Goal: Task Accomplishment & Management: Manage account settings

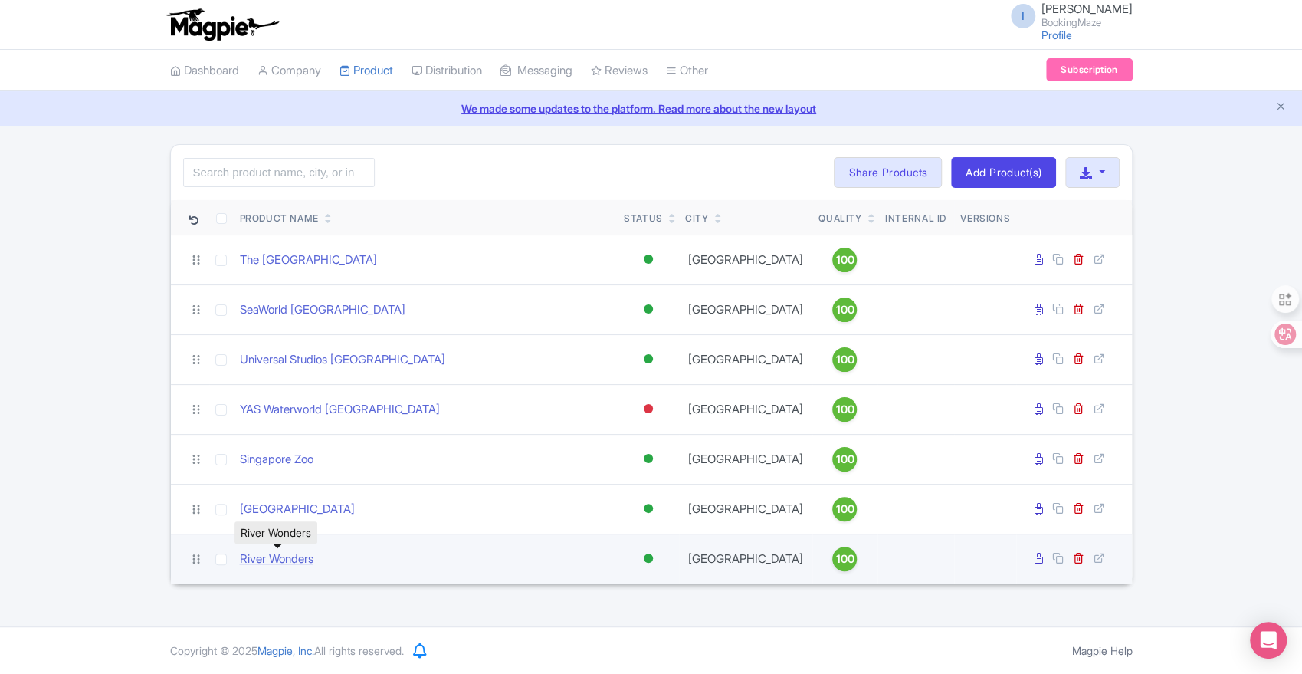
click at [263, 561] on link "River Wonders" at bounding box center [277, 559] width 74 height 18
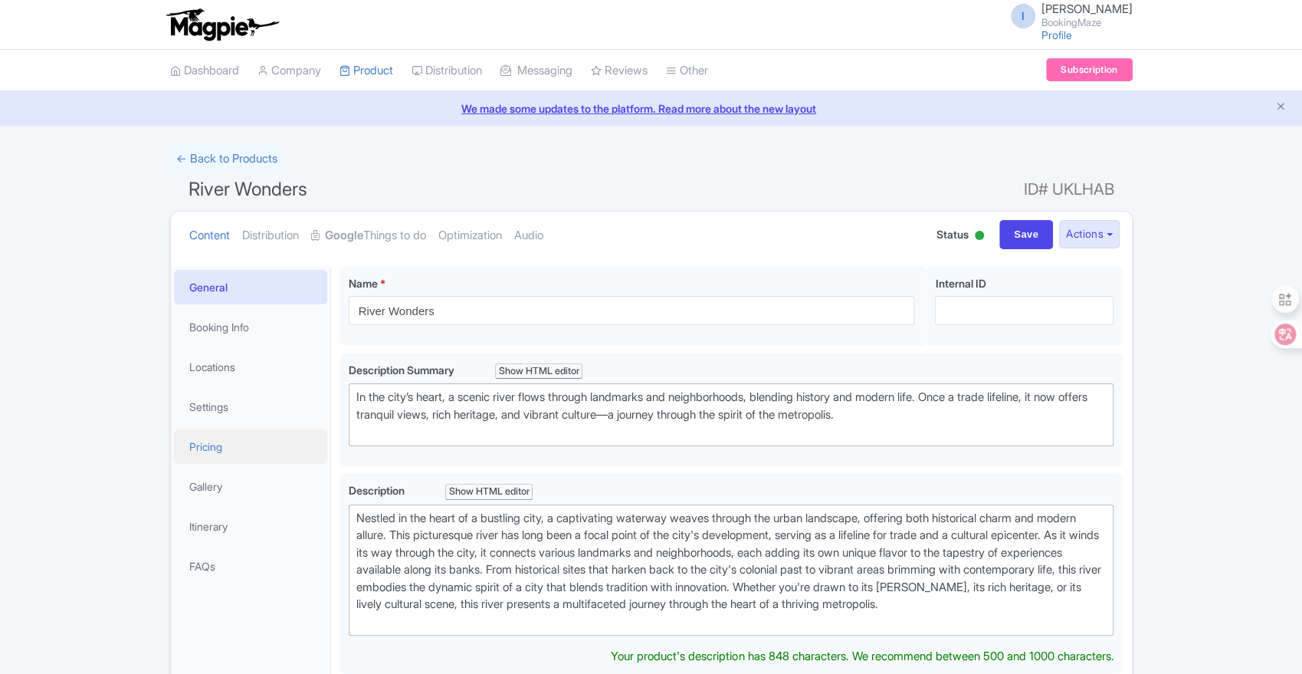
click at [228, 452] on link "Pricing" at bounding box center [250, 446] width 153 height 34
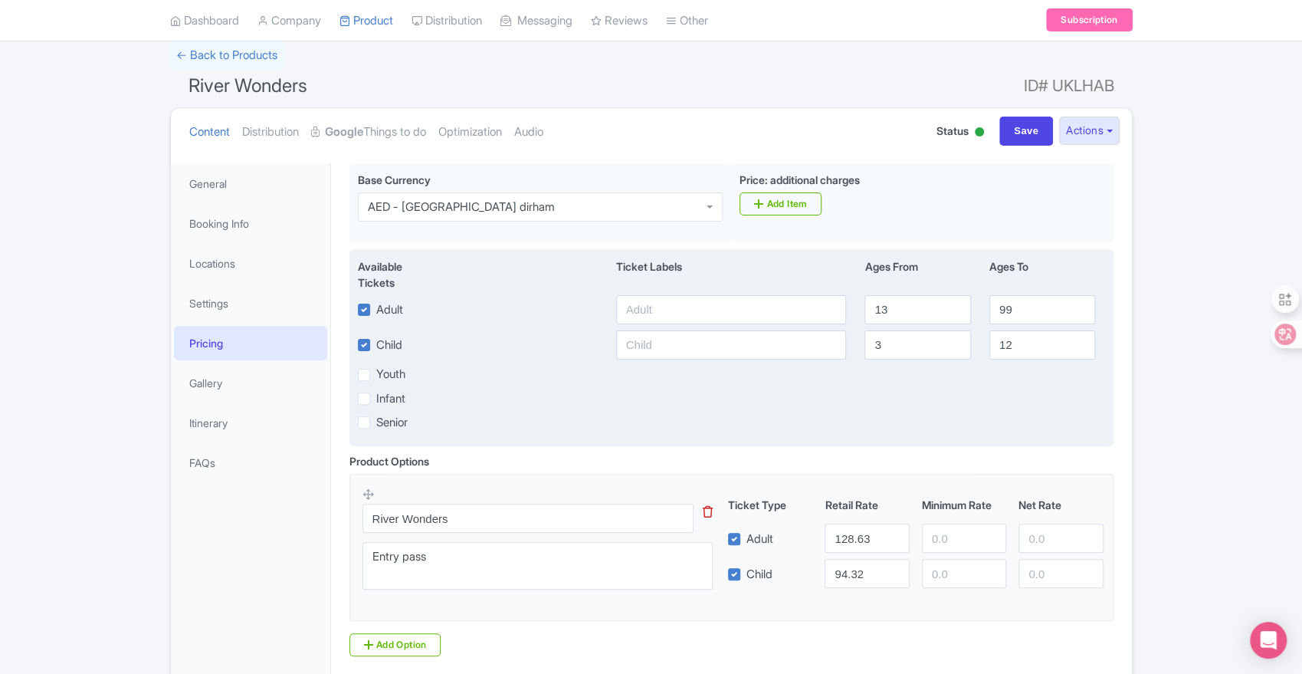
scroll to position [170, 0]
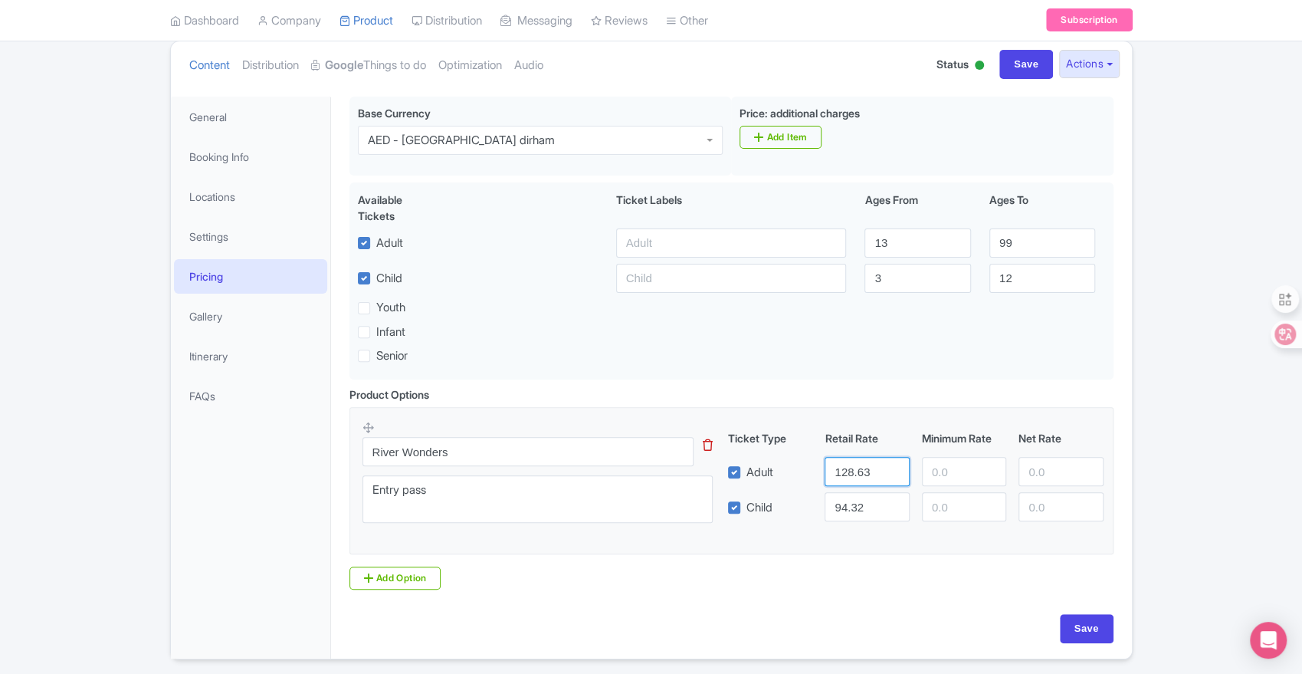
drag, startPoint x: 873, startPoint y: 480, endPoint x: 833, endPoint y: 483, distance: 40.0
click at [833, 483] on input "128.63" at bounding box center [867, 471] width 84 height 29
click at [875, 477] on input "128.63" at bounding box center [867, 471] width 84 height 29
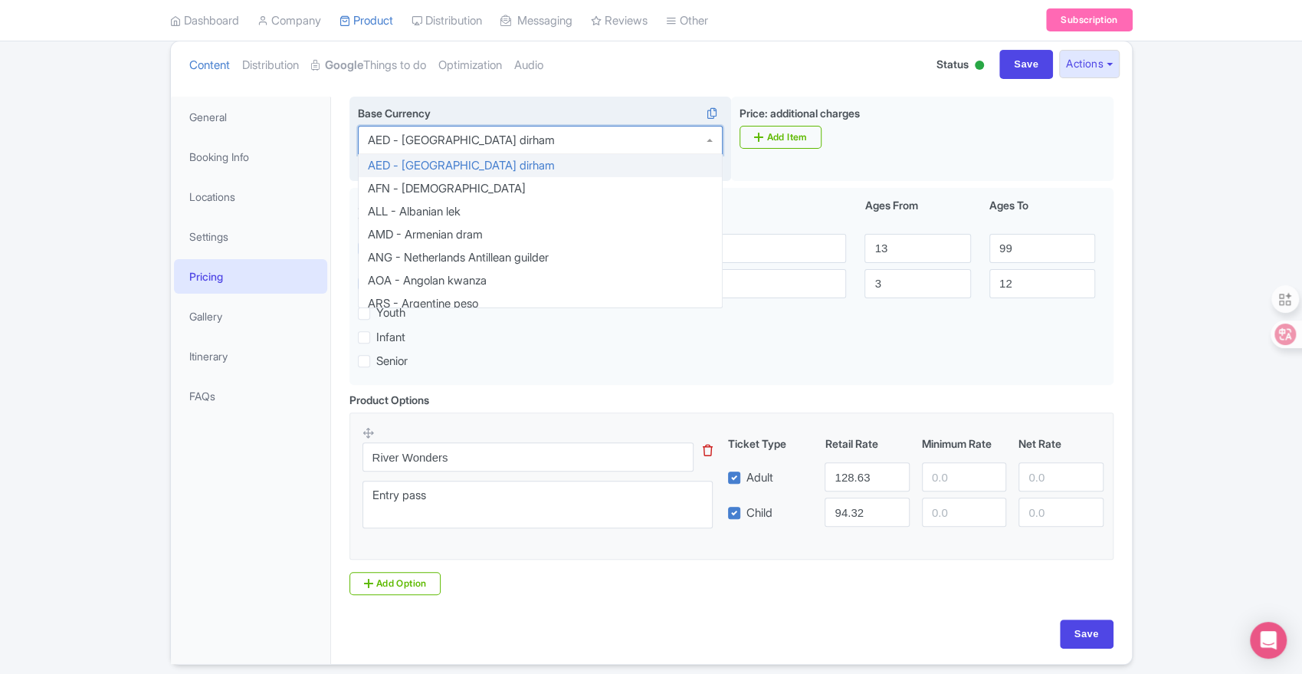
click at [681, 153] on div "AED - United Arab Emirates dirham AED - United Arab Emirates dirham AFN - Afgha…" at bounding box center [540, 143] width 365 height 34
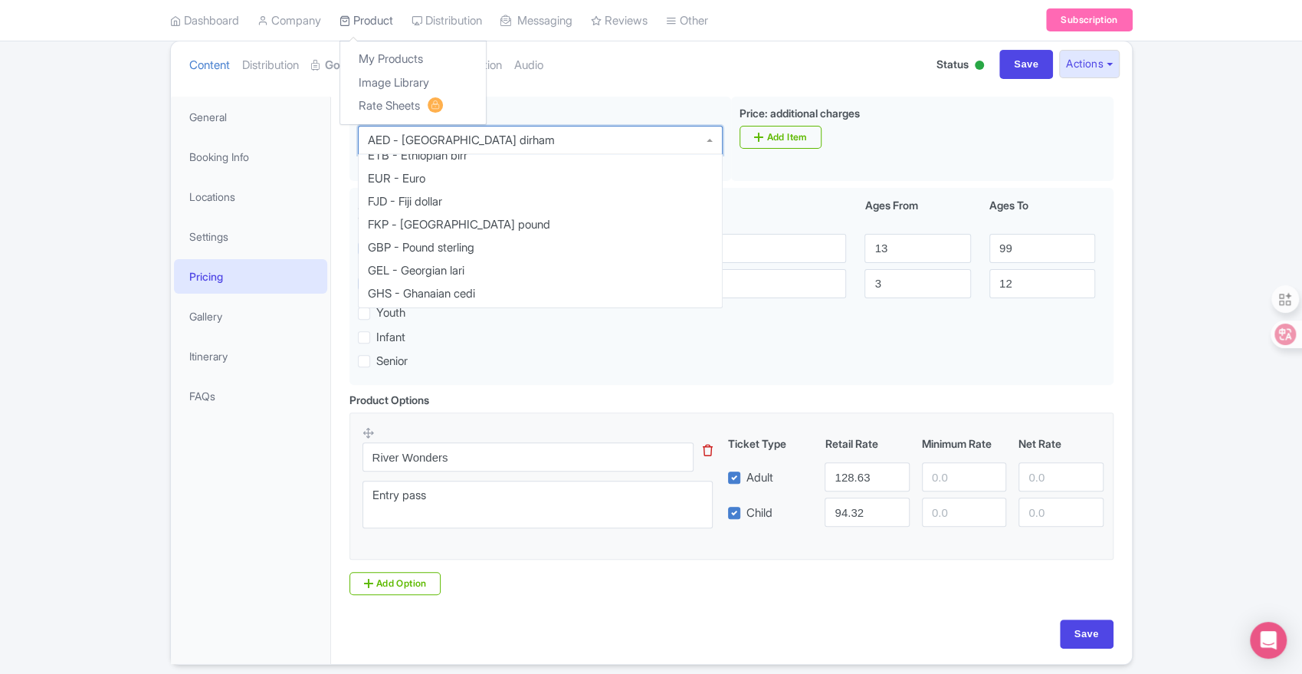
scroll to position [0, 0]
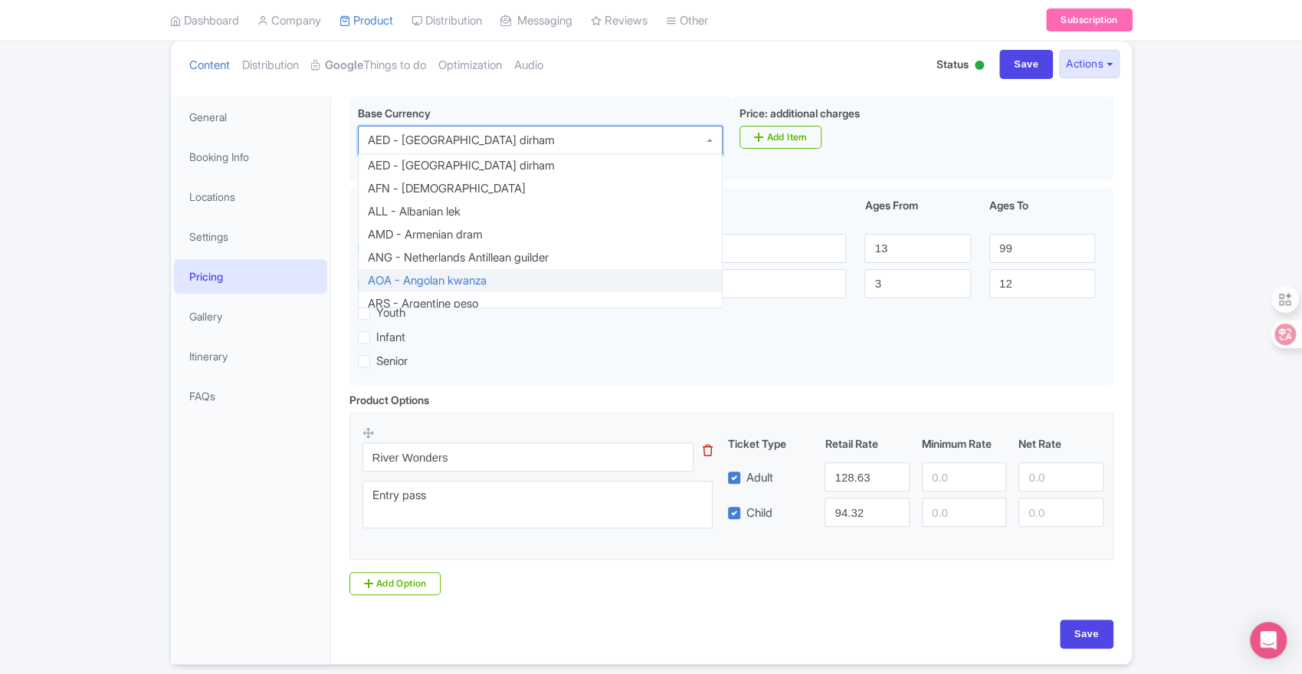
click at [1196, 445] on div "← Back to Products River Wonders ID# UKLHAB Content Distribution Google Things …" at bounding box center [651, 319] width 1302 height 691
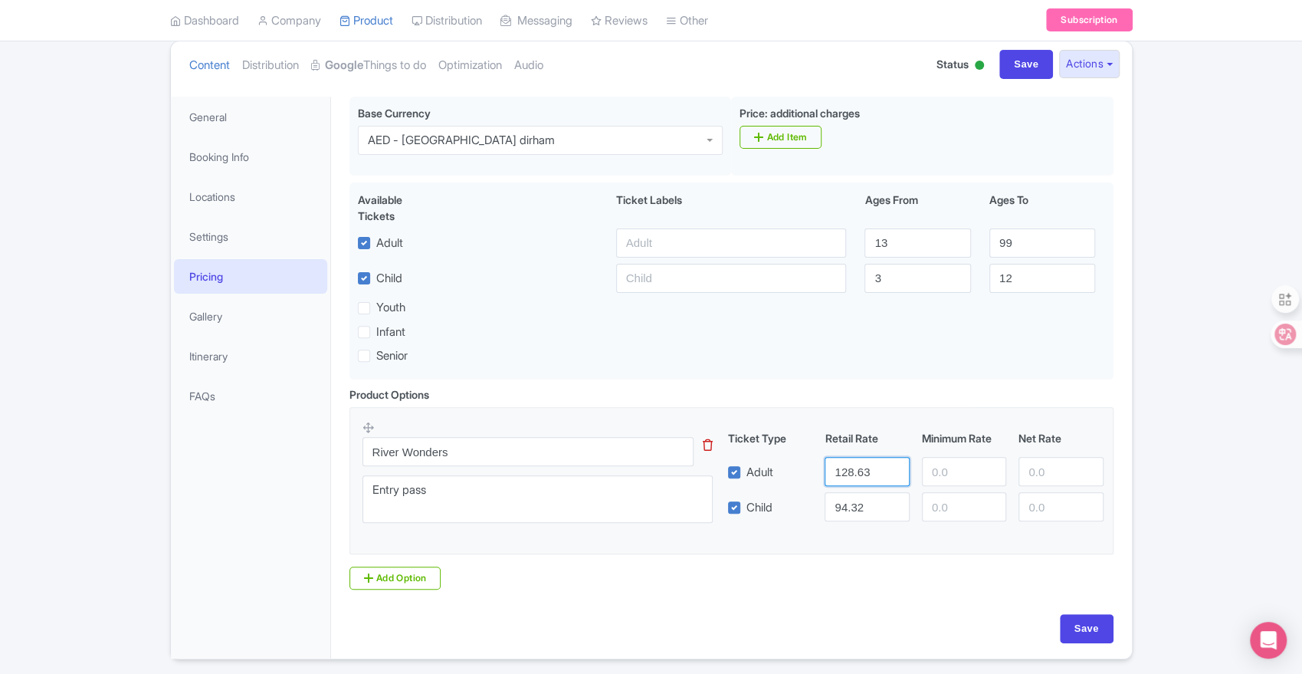
drag, startPoint x: 873, startPoint y: 468, endPoint x: 828, endPoint y: 475, distance: 45.9
click at [828, 475] on input "128.63" at bounding box center [867, 471] width 84 height 29
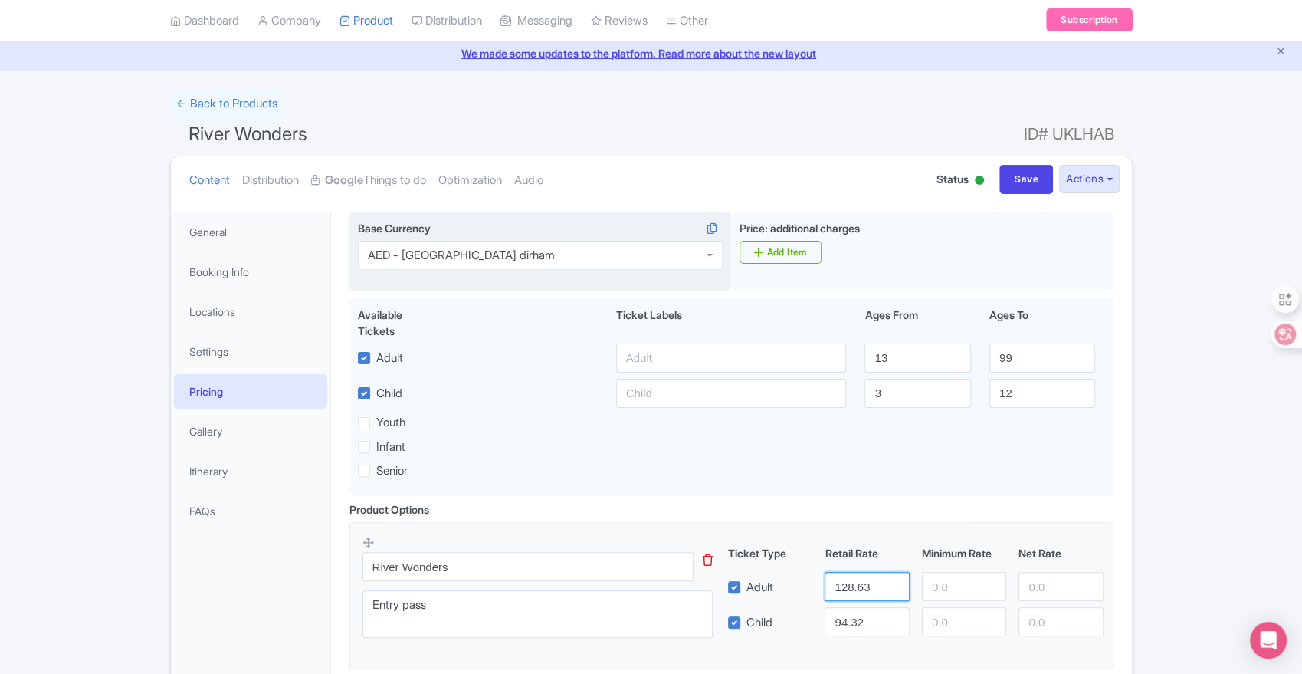
scroll to position [85, 0]
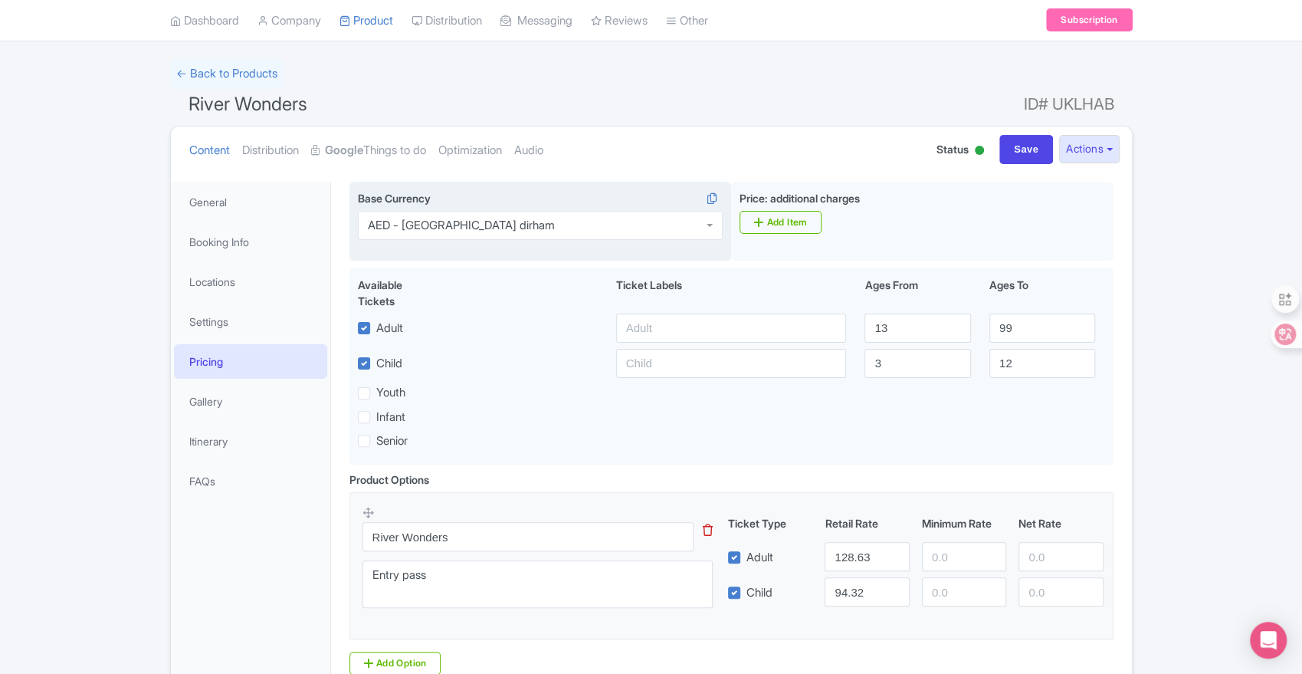
click at [574, 228] on div "AED - United Arab Emirates dirham" at bounding box center [540, 225] width 365 height 29
drag, startPoint x: 868, startPoint y: 556, endPoint x: 825, endPoint y: 552, distance: 43.2
click at [825, 552] on input "128.63" at bounding box center [867, 556] width 84 height 29
type input "45"
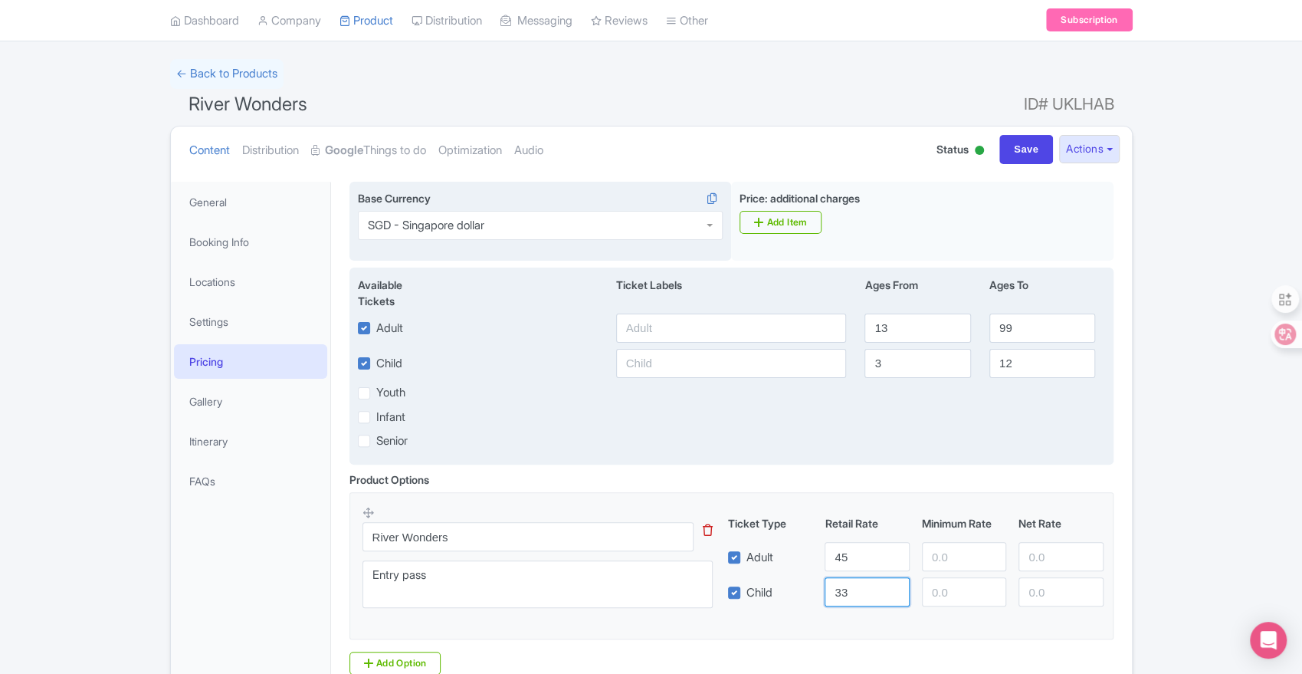
scroll to position [170, 0]
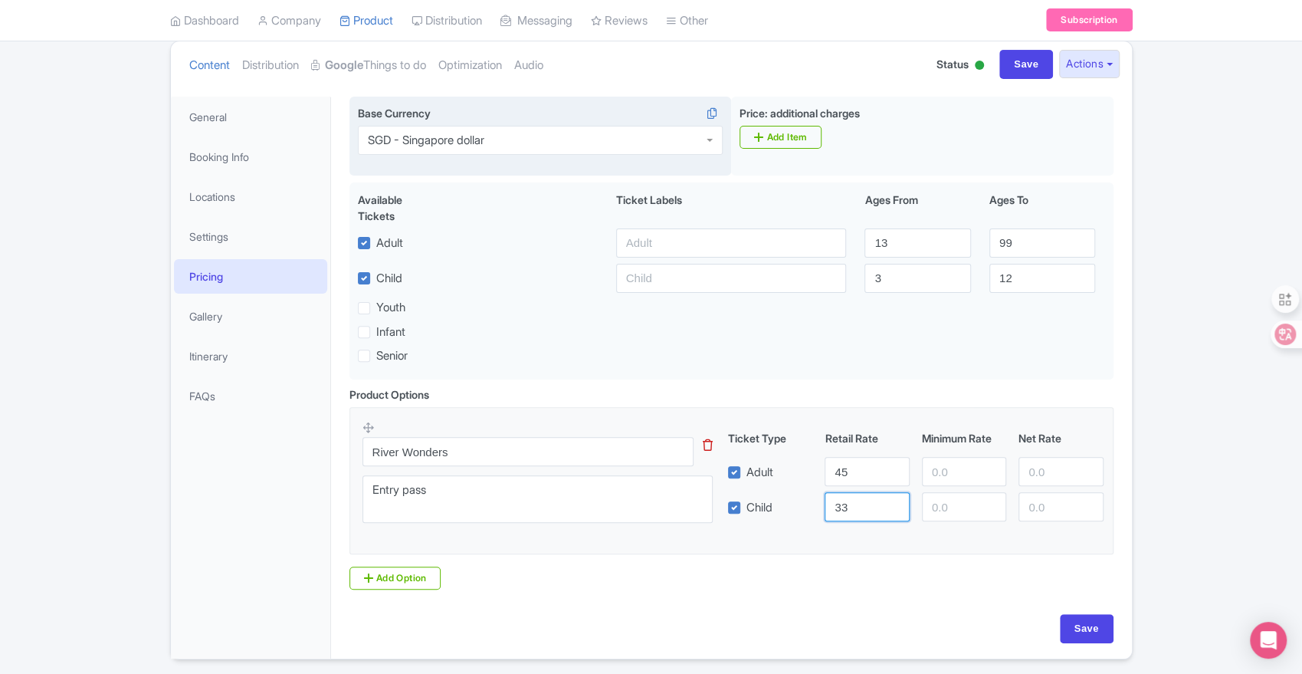
type input "33"
click at [1069, 621] on input "Save" at bounding box center [1087, 628] width 54 height 29
type input "Saving..."
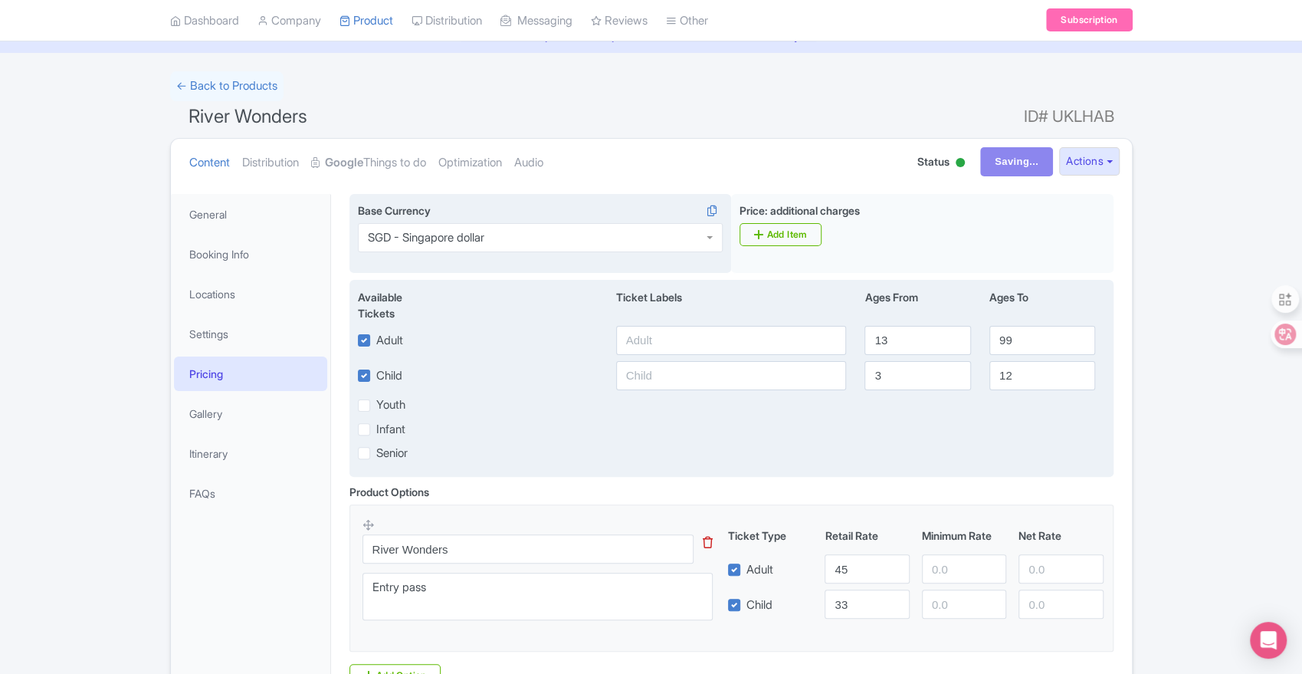
scroll to position [0, 0]
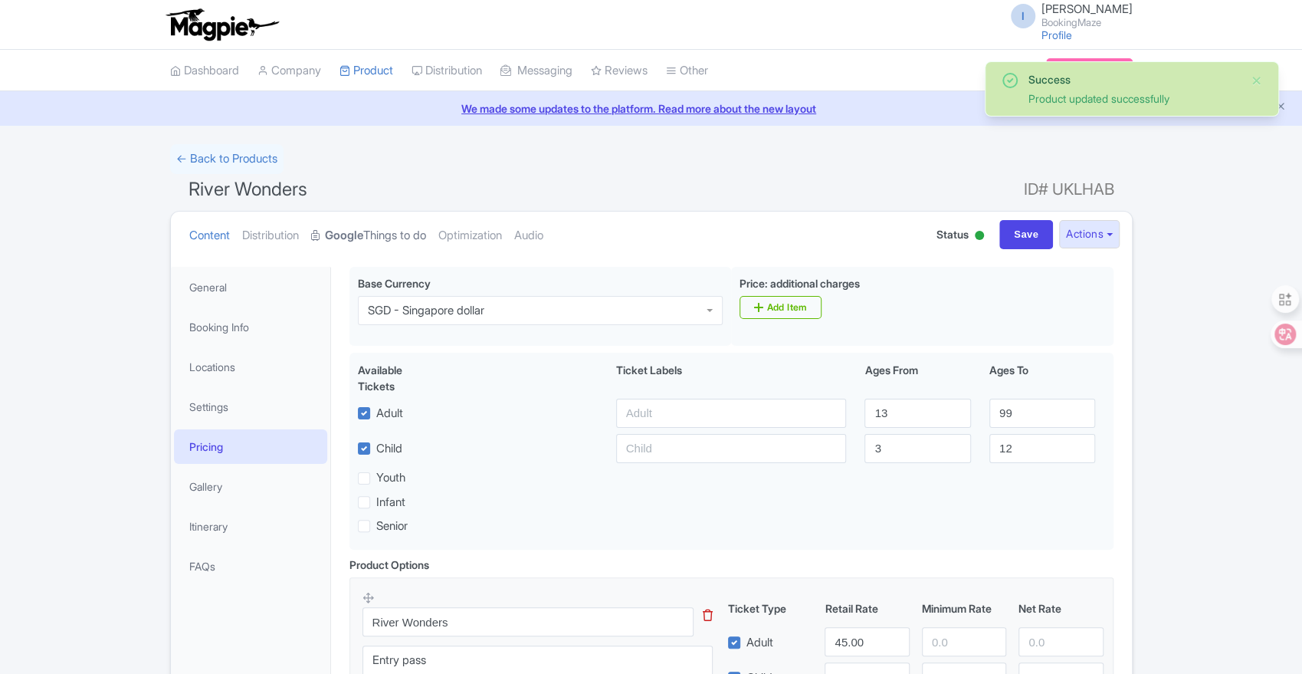
click at [382, 237] on link "Google Things to do" at bounding box center [368, 236] width 115 height 48
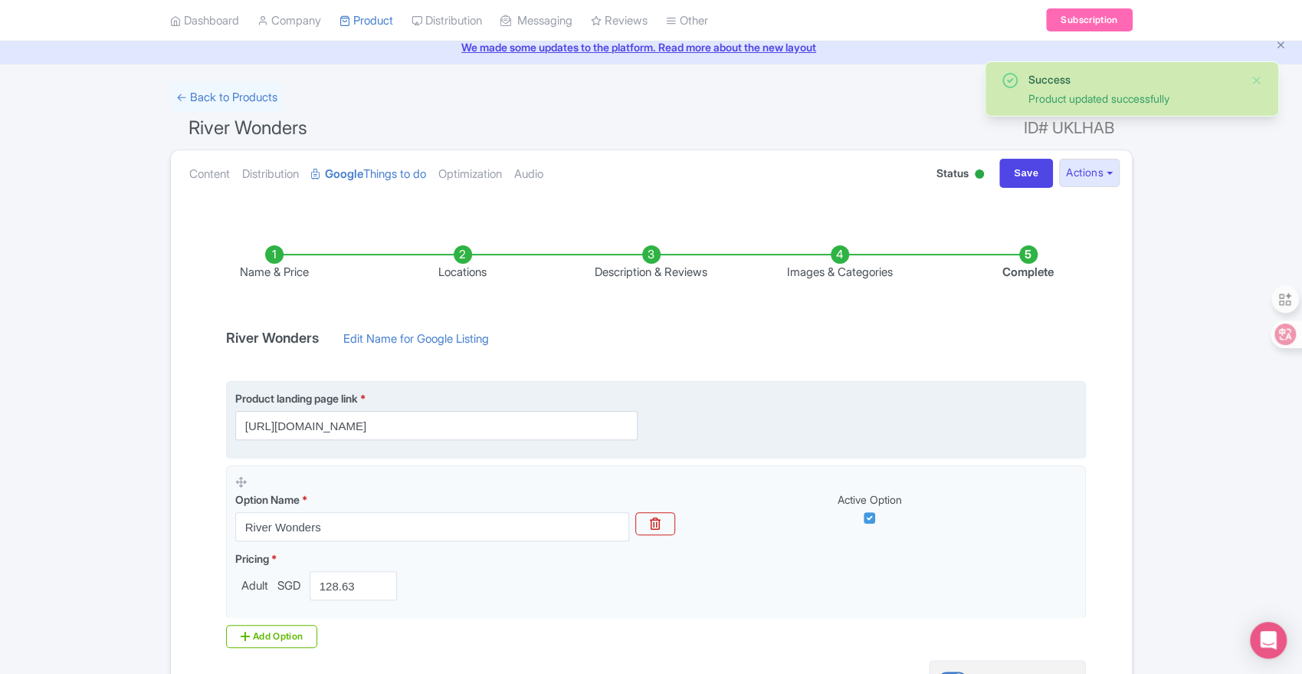
scroll to position [170, 0]
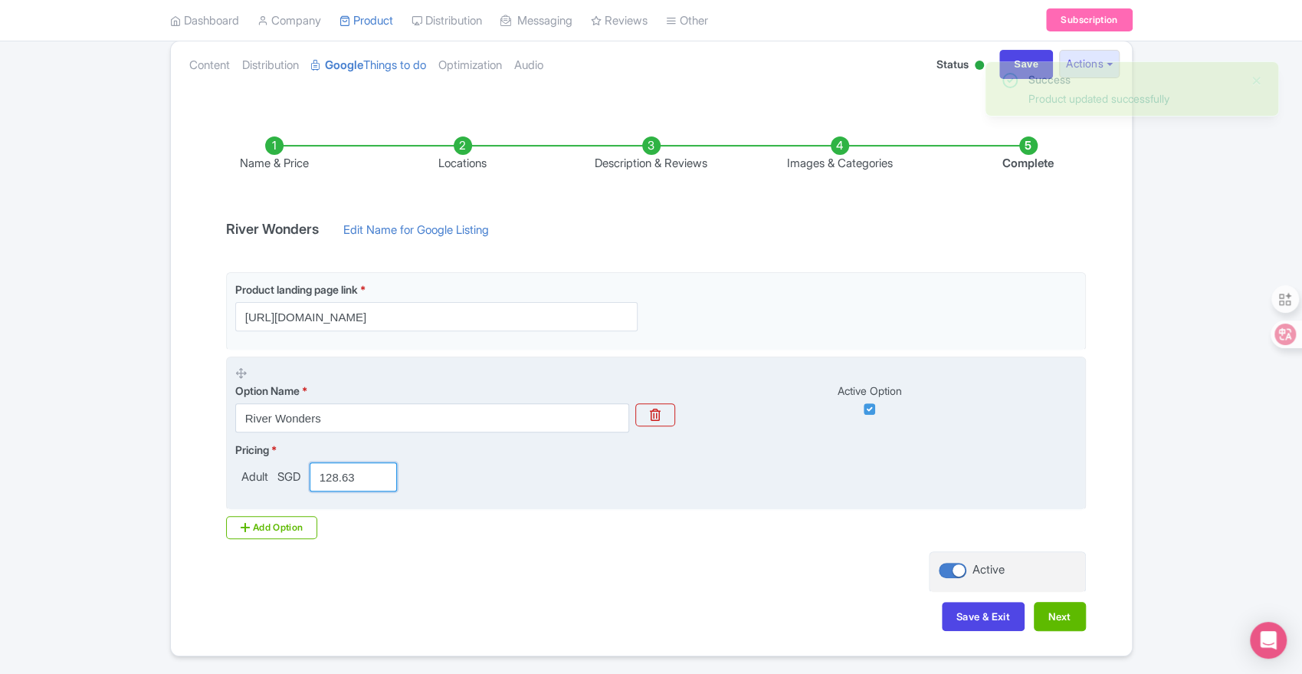
drag, startPoint x: 364, startPoint y: 471, endPoint x: 301, endPoint y: 481, distance: 63.5
click at [301, 481] on div "Adult SGD 128.63" at bounding box center [319, 476] width 169 height 29
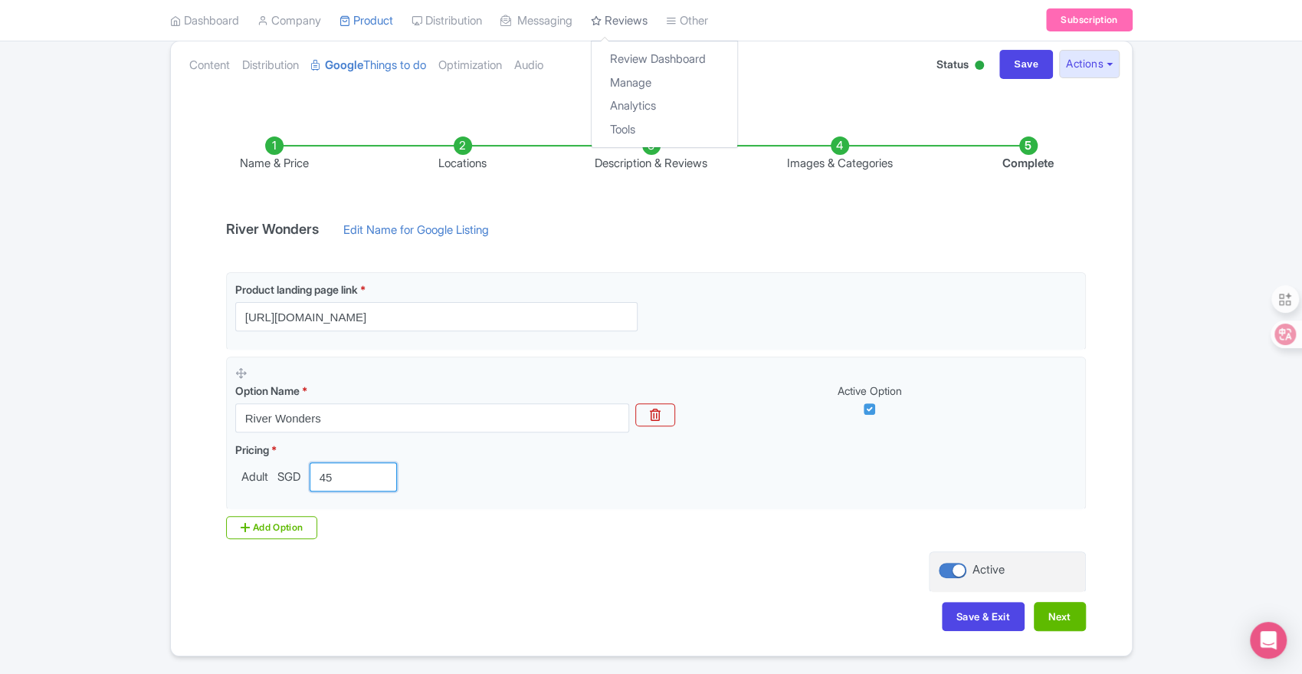
type input "45"
click at [1056, 619] on button "Next" at bounding box center [1060, 616] width 52 height 29
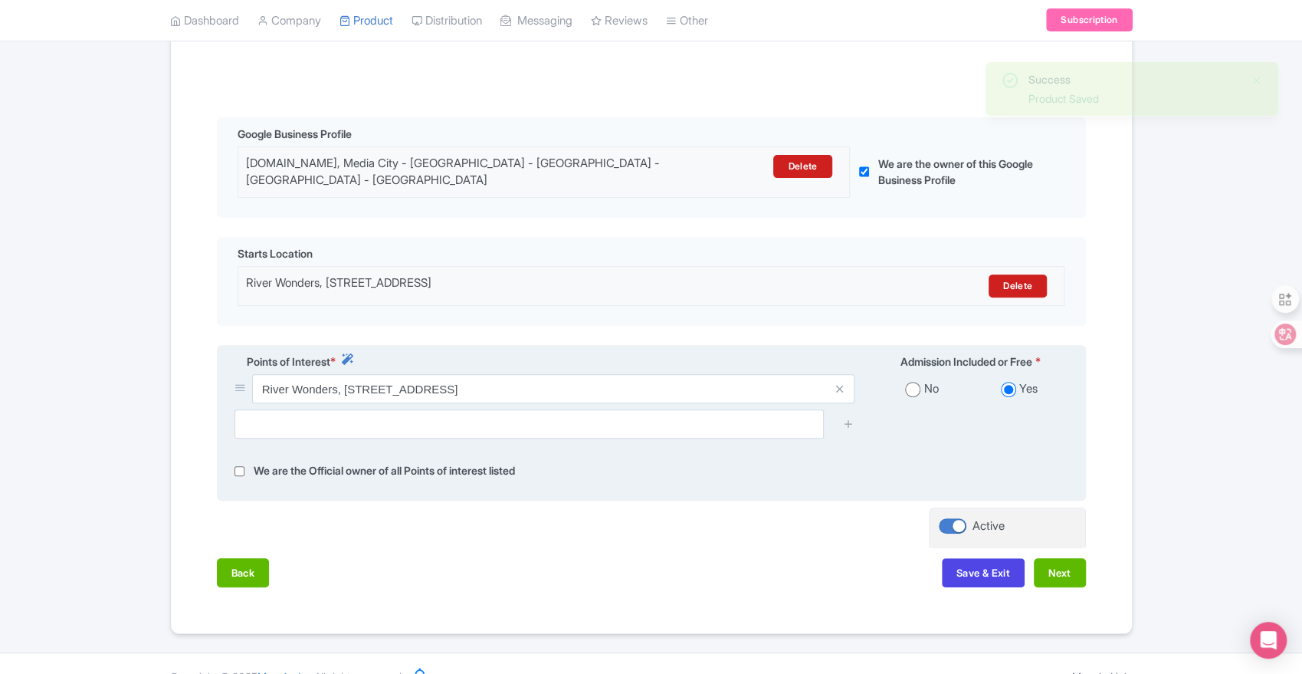
scroll to position [327, 0]
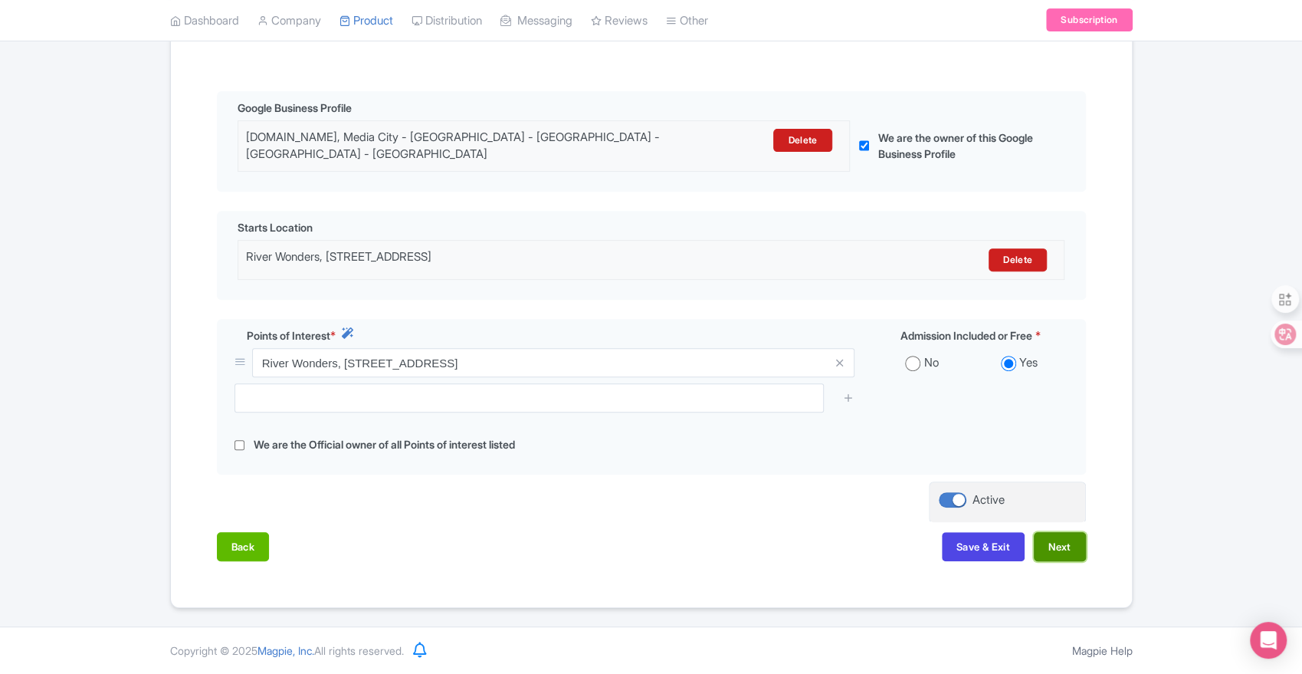
click at [1060, 547] on button "Next" at bounding box center [1060, 546] width 52 height 29
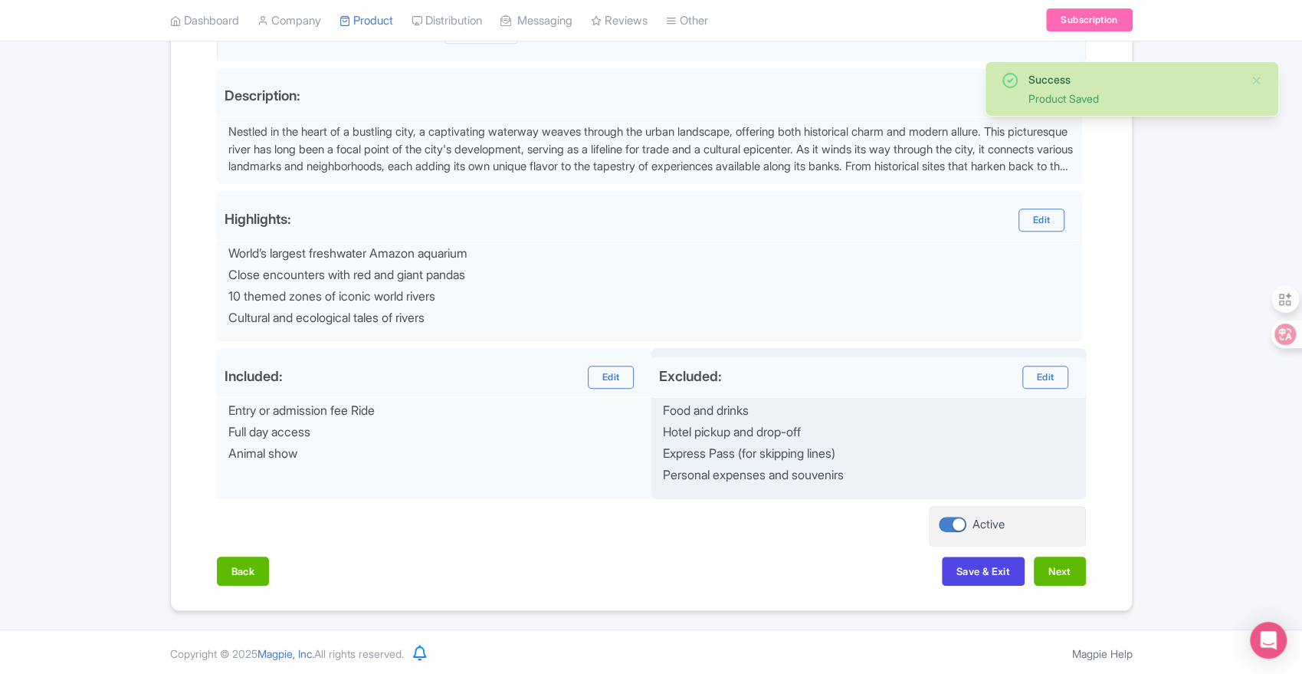
scroll to position [478, 0]
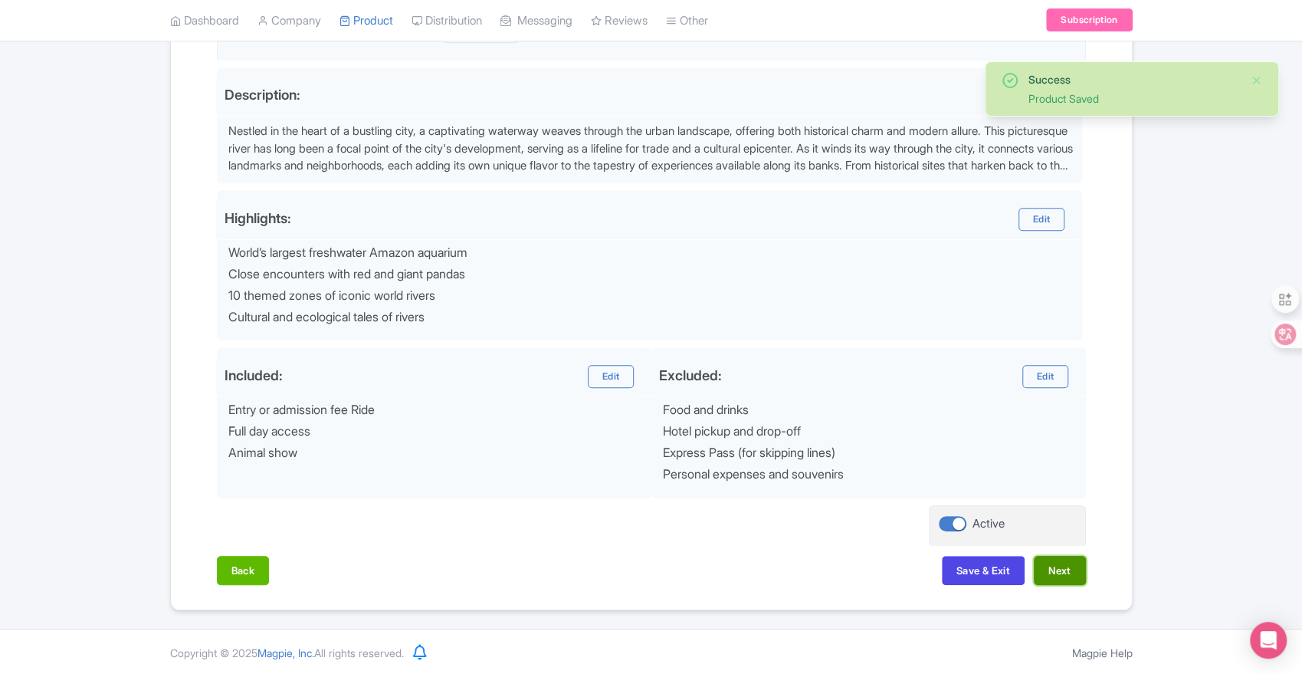
click at [1046, 566] on button "Next" at bounding box center [1060, 570] width 52 height 29
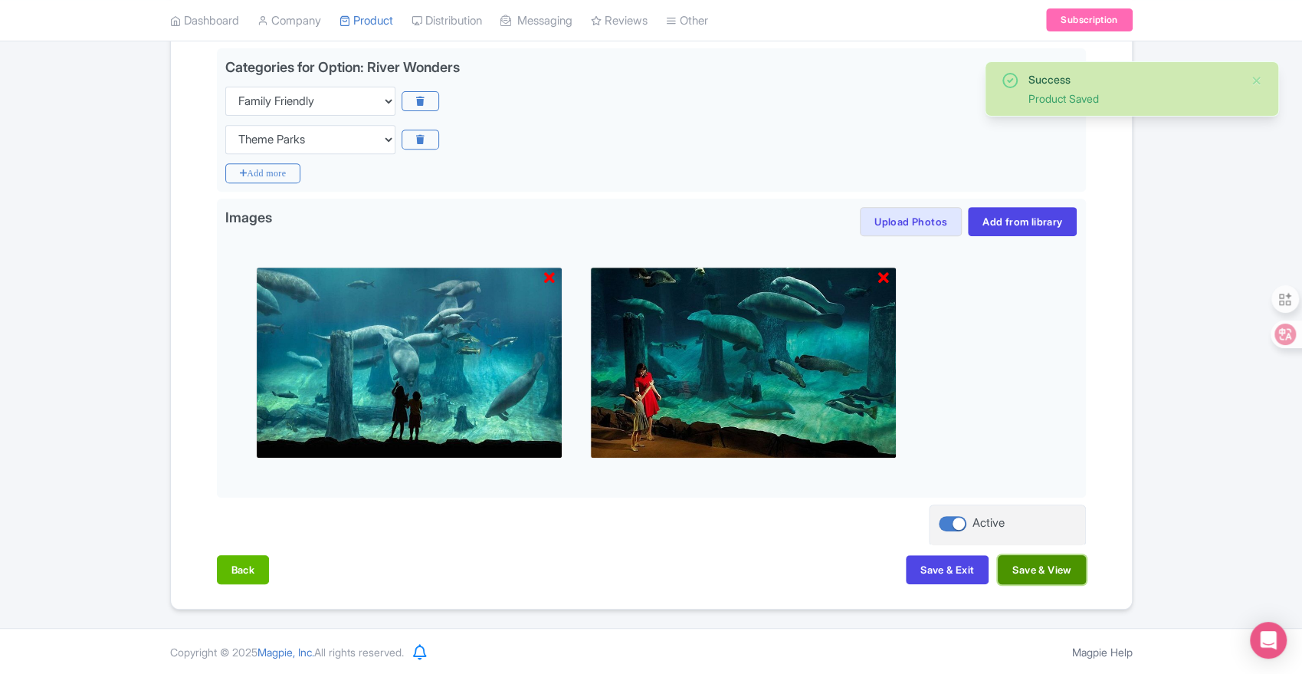
click at [1068, 571] on button "Save & View" at bounding box center [1041, 569] width 87 height 29
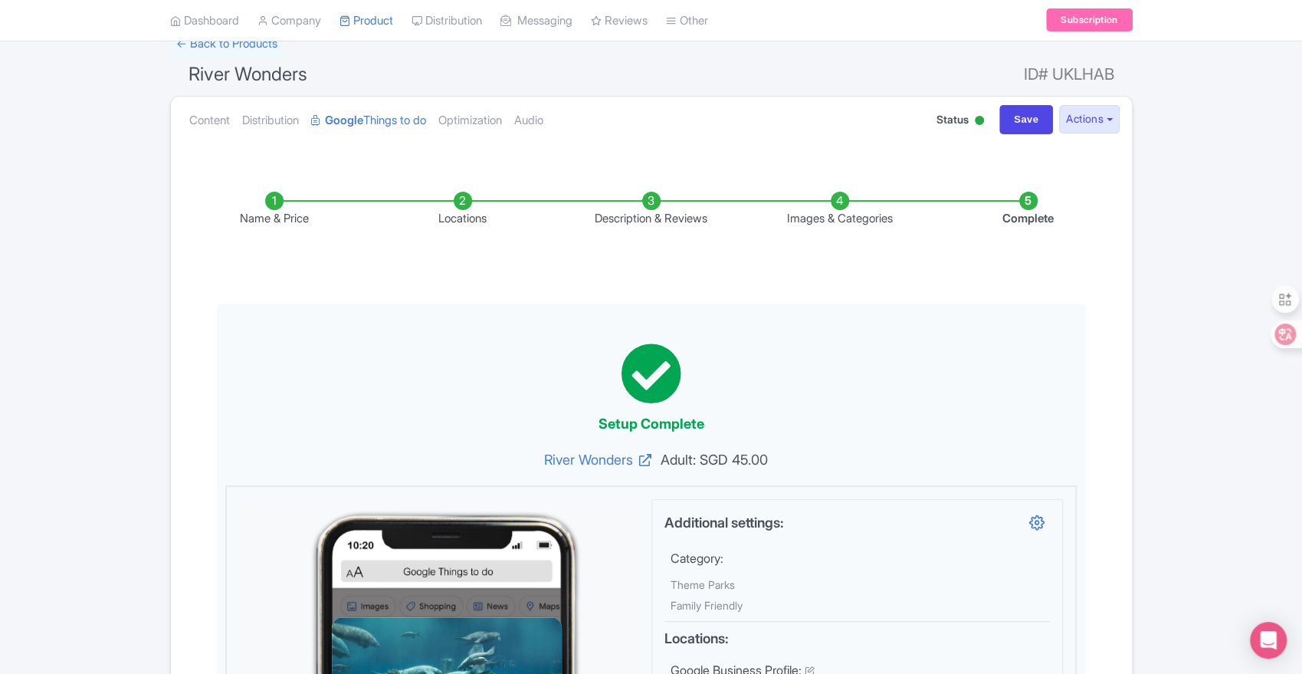
scroll to position [0, 0]
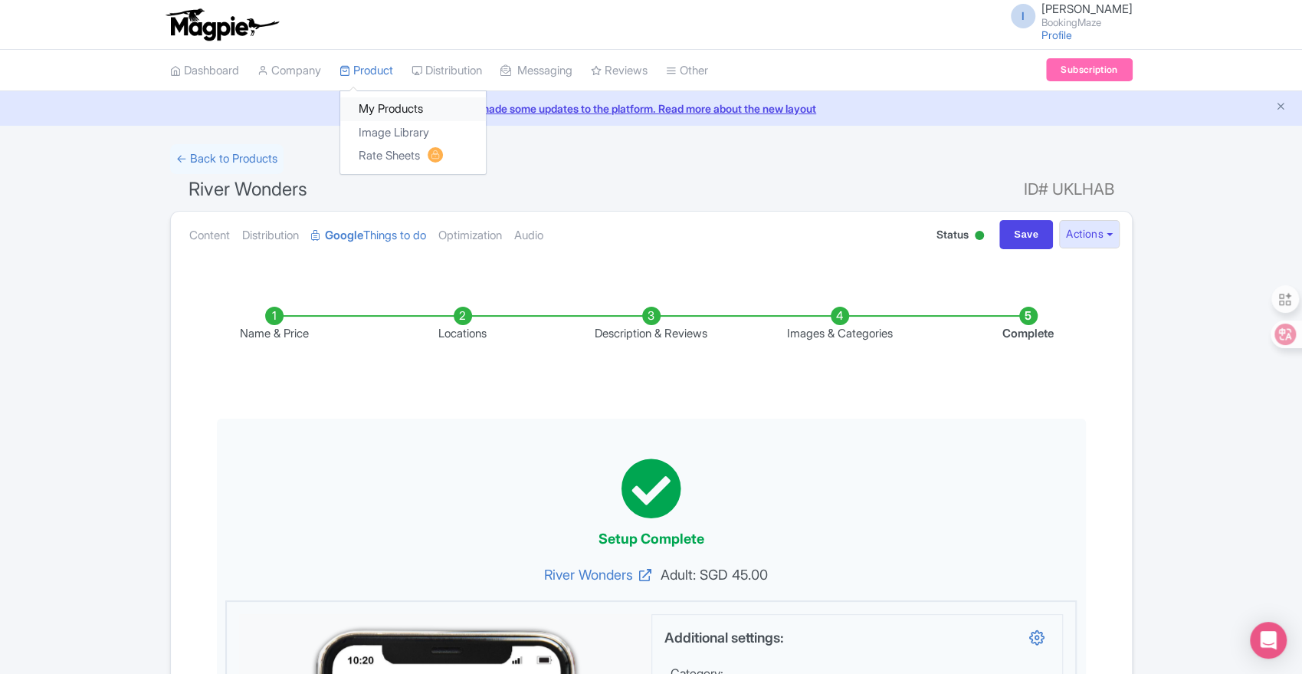
click at [378, 107] on link "My Products" at bounding box center [413, 109] width 146 height 24
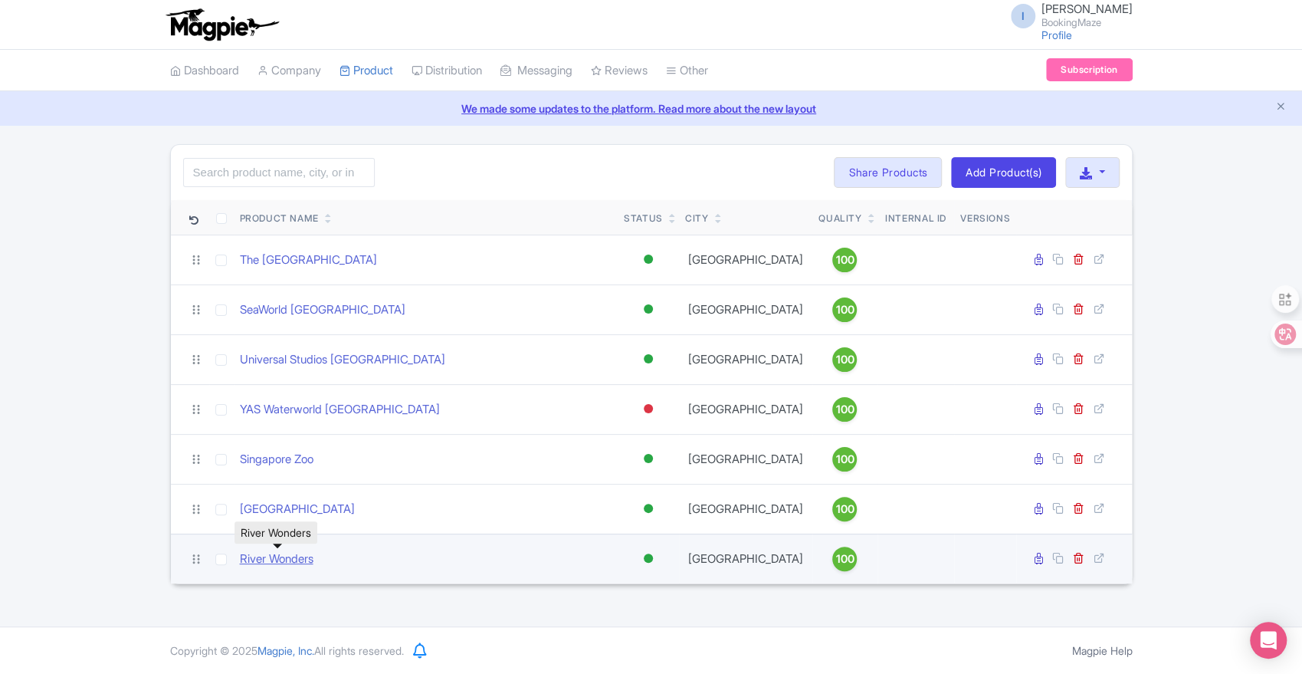
click at [304, 564] on link "River Wonders" at bounding box center [277, 559] width 74 height 18
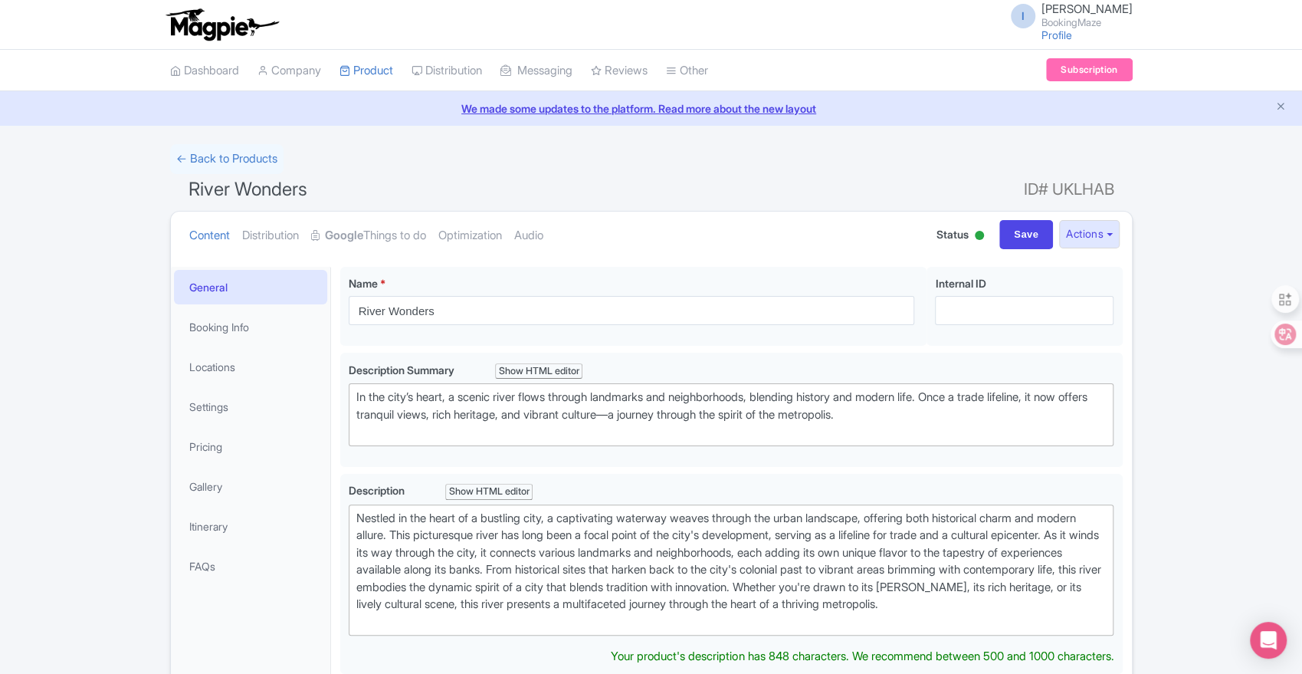
click at [1093, 188] on span "ID# UKLHAB" at bounding box center [1069, 189] width 90 height 31
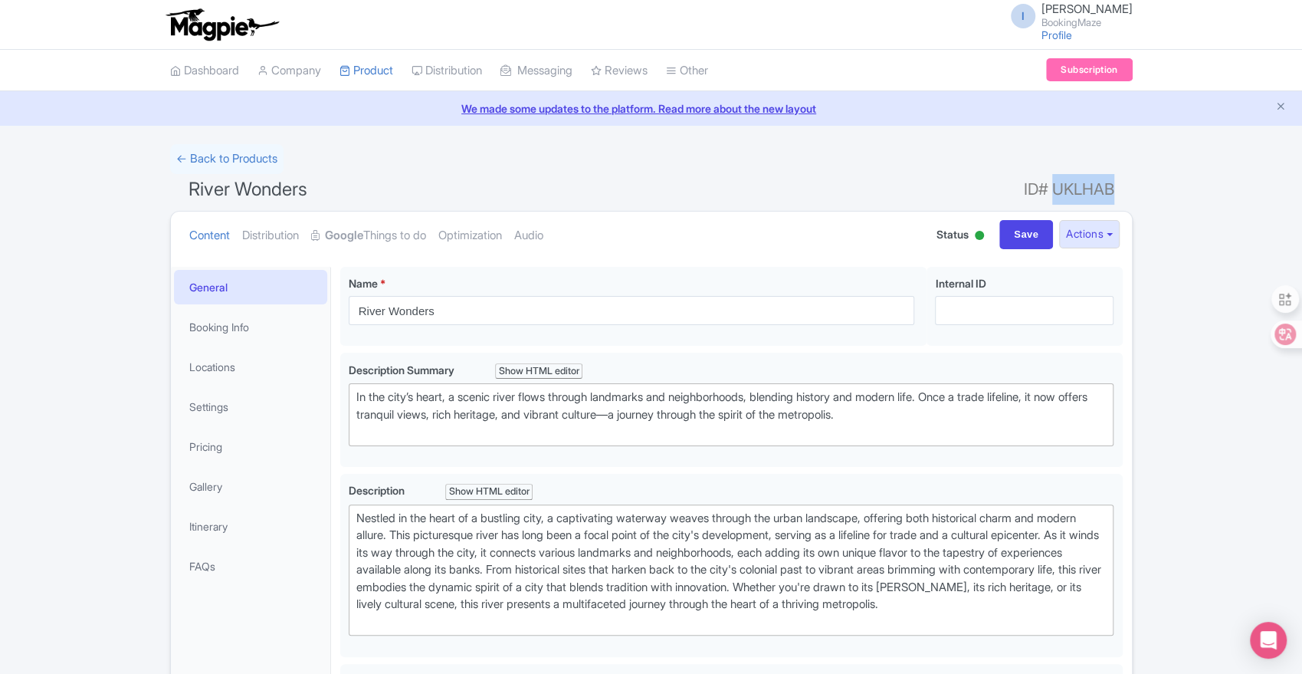
click at [1093, 188] on span "ID# UKLHAB" at bounding box center [1069, 189] width 90 height 31
copy form "ID# UKLHAB Content Distribution Google Things to do Optimization Audio"
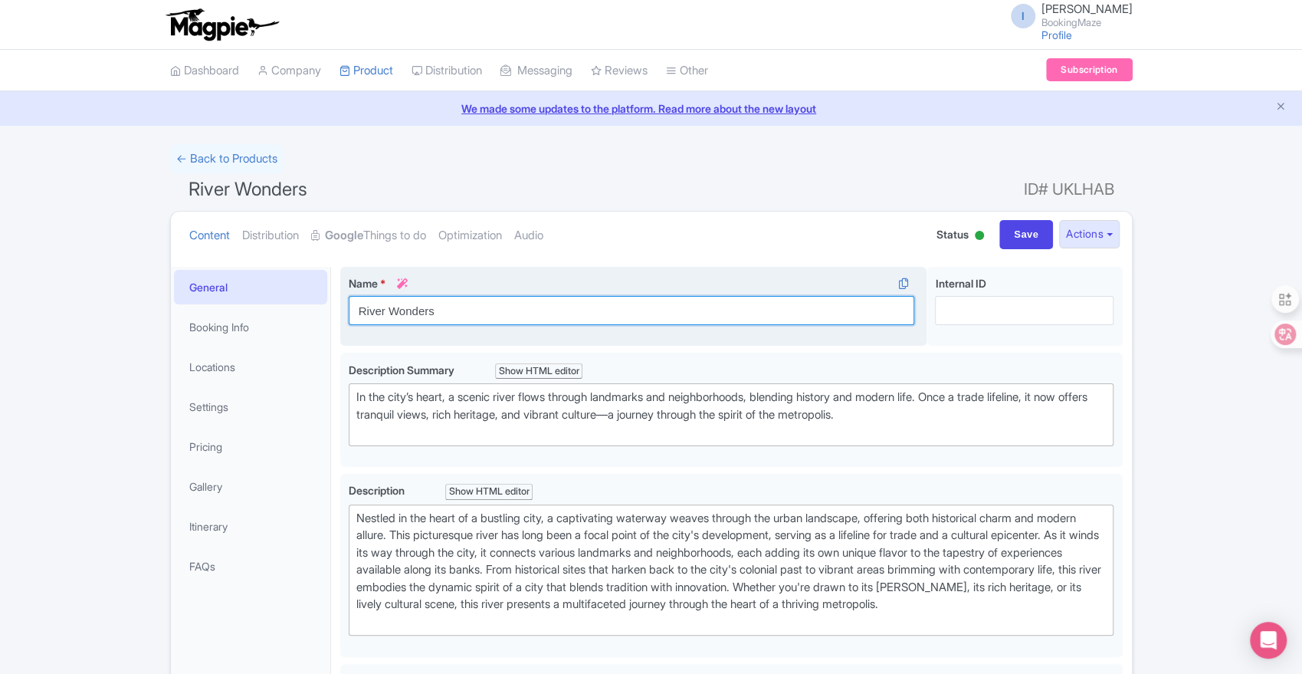
click at [356, 313] on input "River Wonders" at bounding box center [632, 310] width 566 height 29
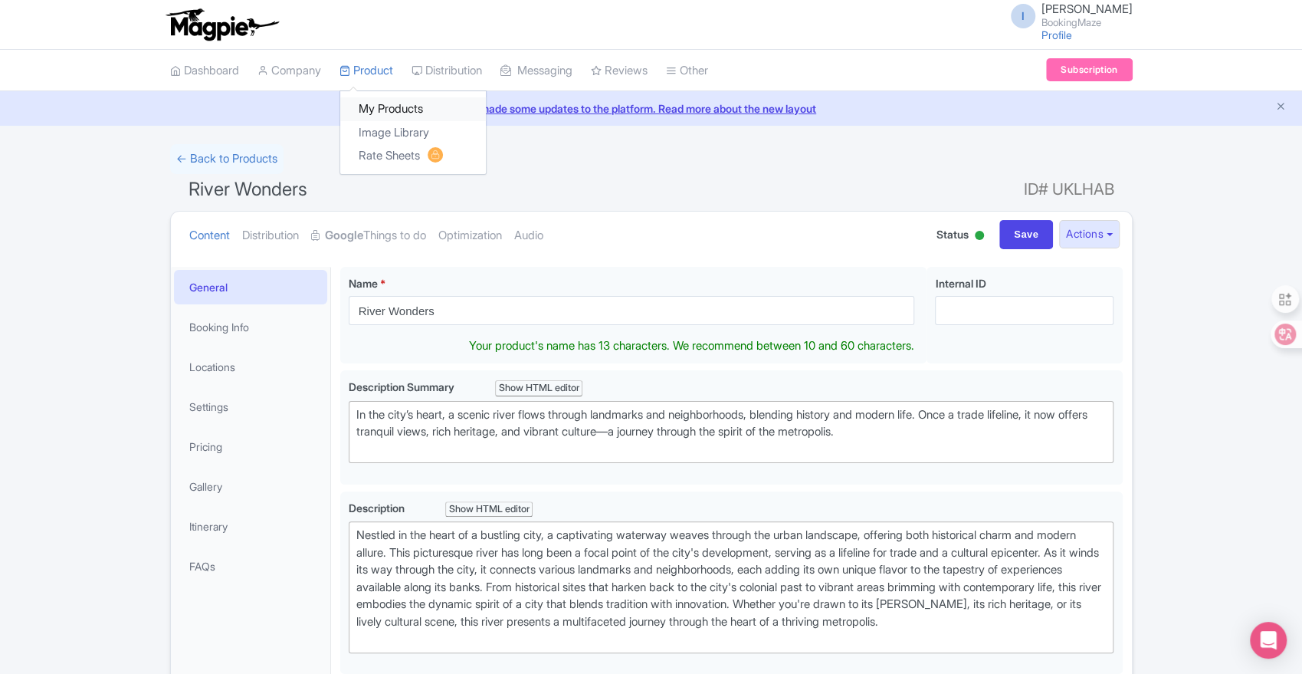
click at [385, 103] on link "My Products" at bounding box center [413, 109] width 146 height 24
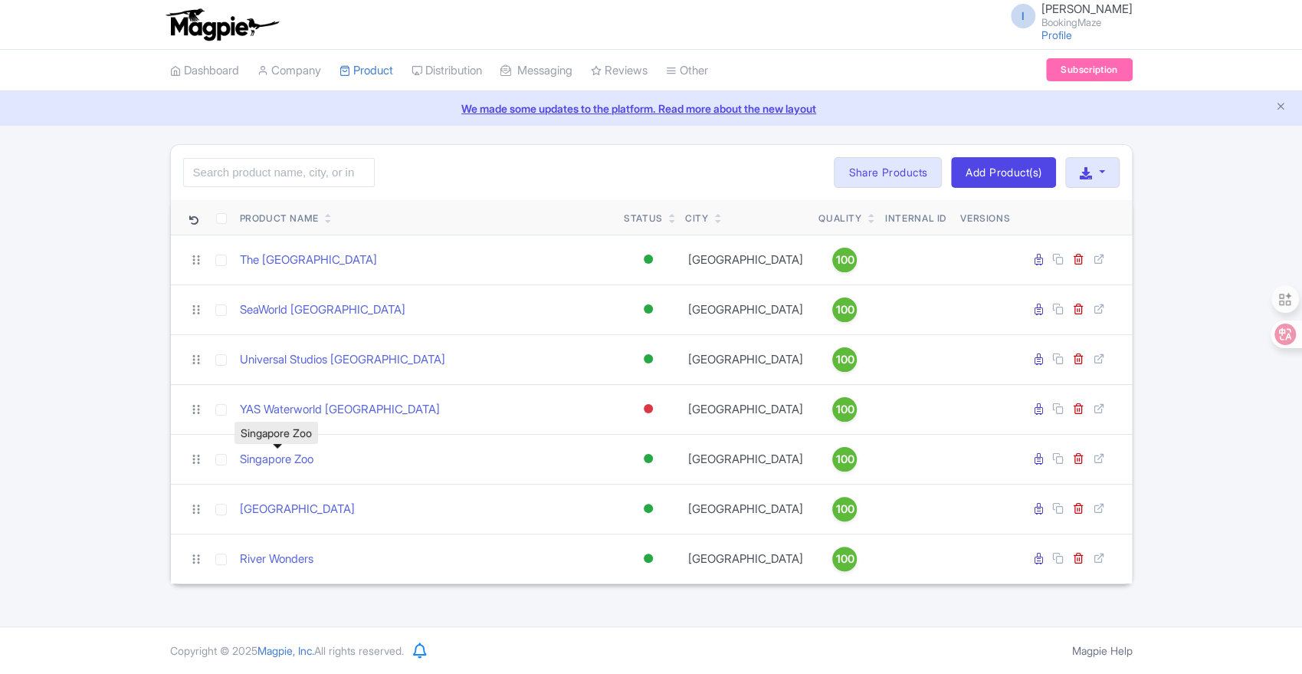
click at [272, 465] on link "Singapore Zoo" at bounding box center [277, 460] width 74 height 18
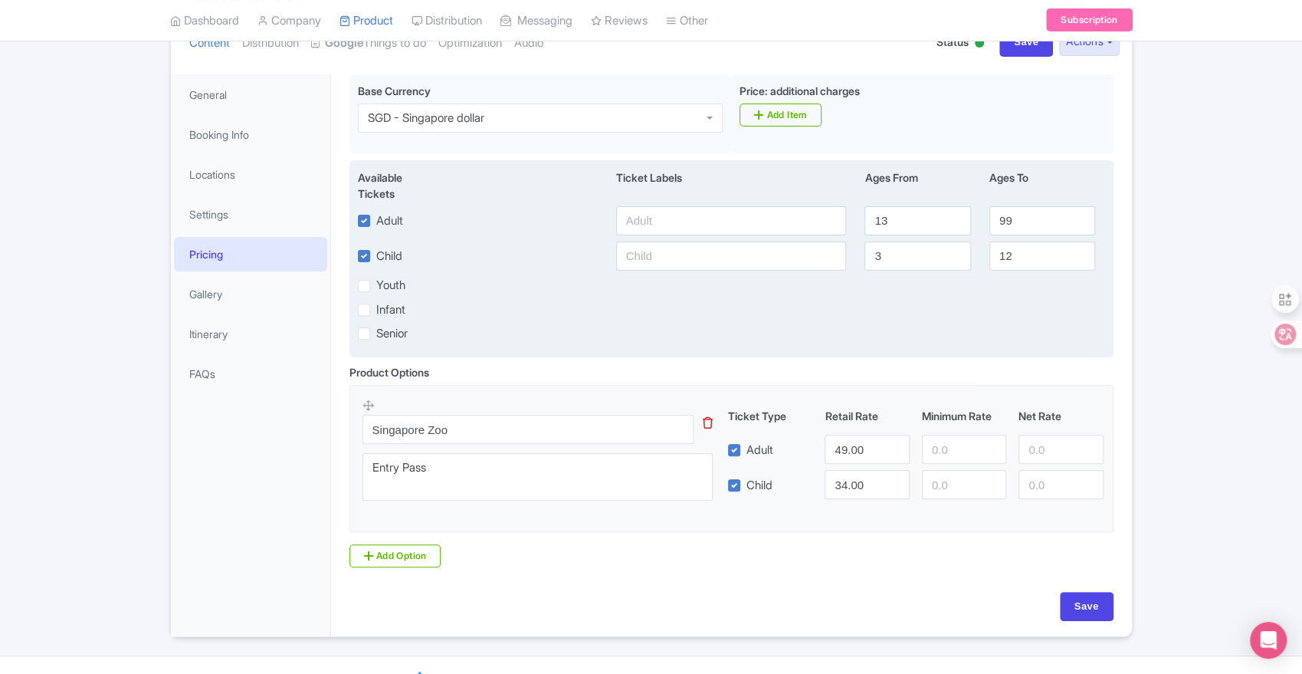
scroll to position [221, 0]
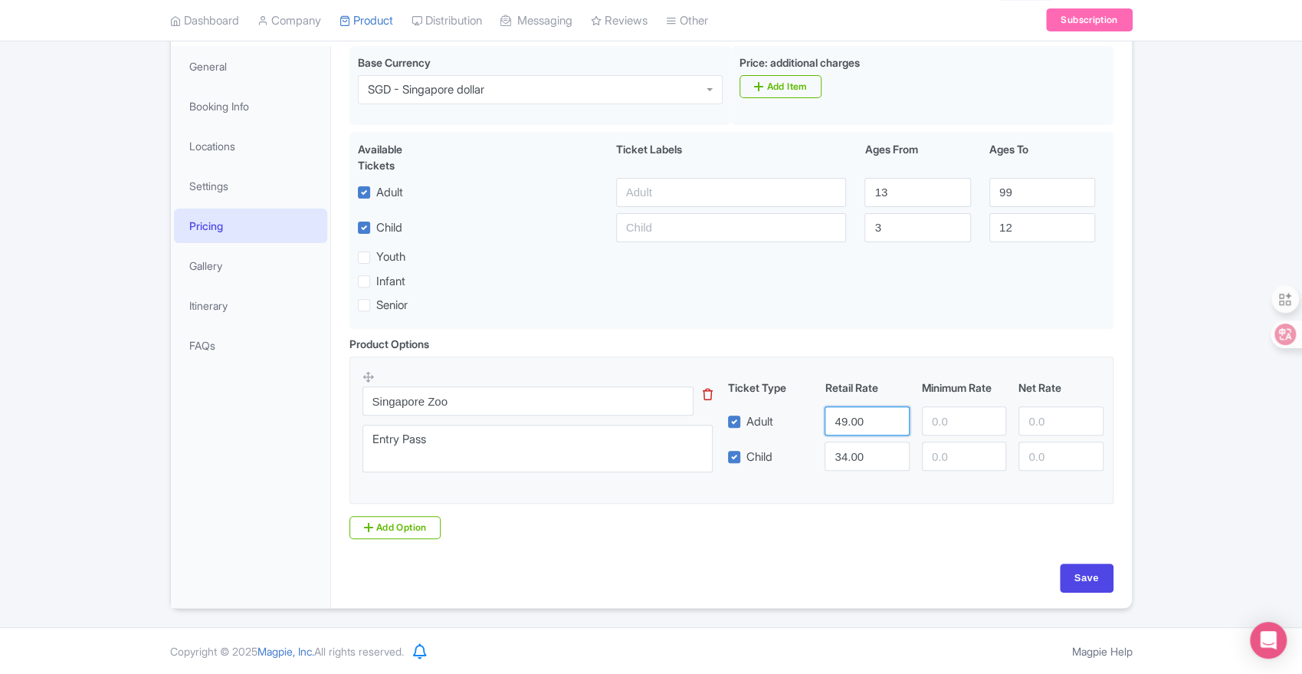
drag, startPoint x: 861, startPoint y: 420, endPoint x: 835, endPoint y: 425, distance: 26.6
click at [835, 425] on input "49.00" at bounding box center [867, 420] width 84 height 29
click at [218, 517] on div "General Booking Info Locations Settings Pricing Gallery Itinerary FAQs" at bounding box center [251, 327] width 160 height 562
